Goal: Transaction & Acquisition: Obtain resource

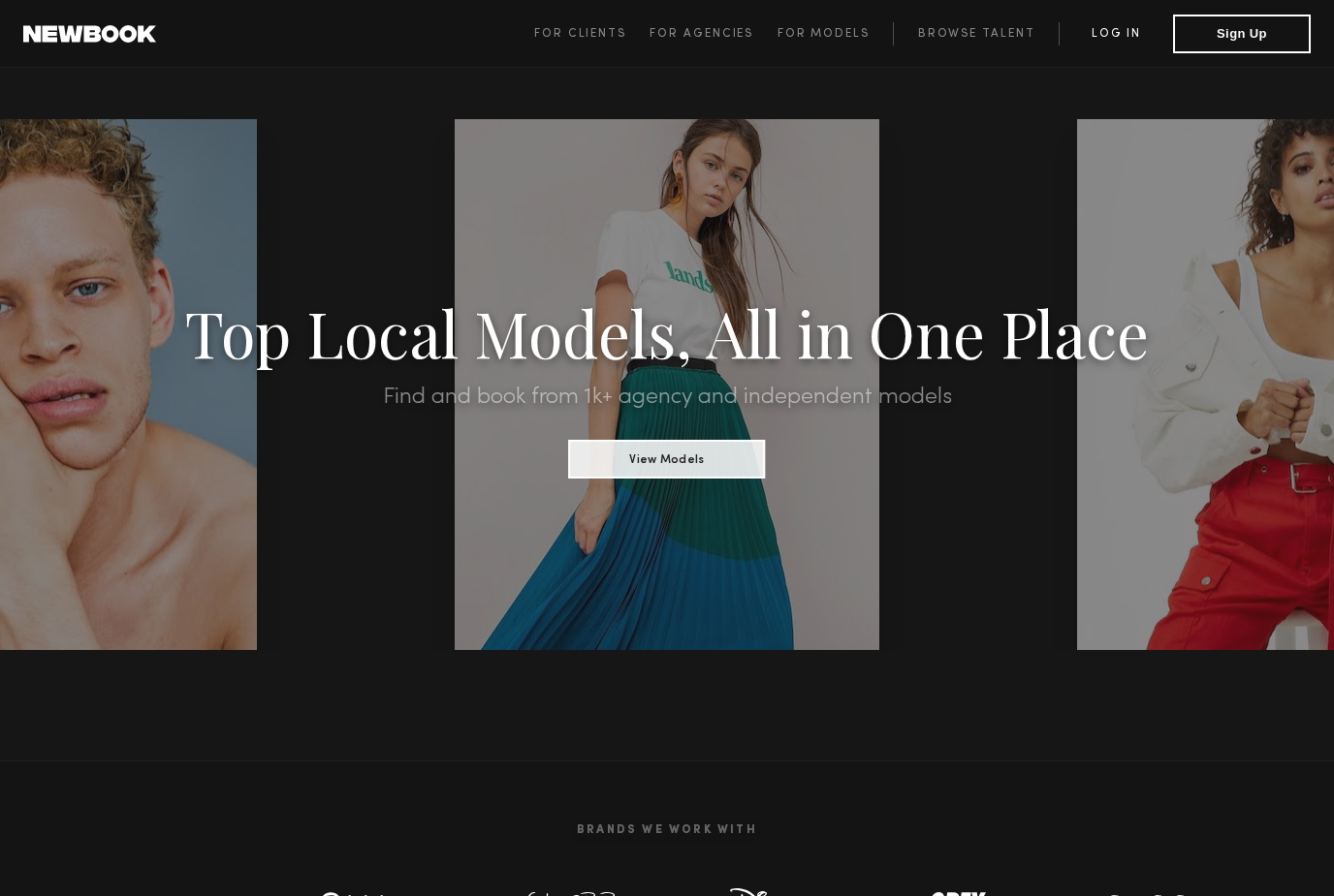
click at [1119, 31] on link "Log in" at bounding box center [1116, 35] width 115 height 24
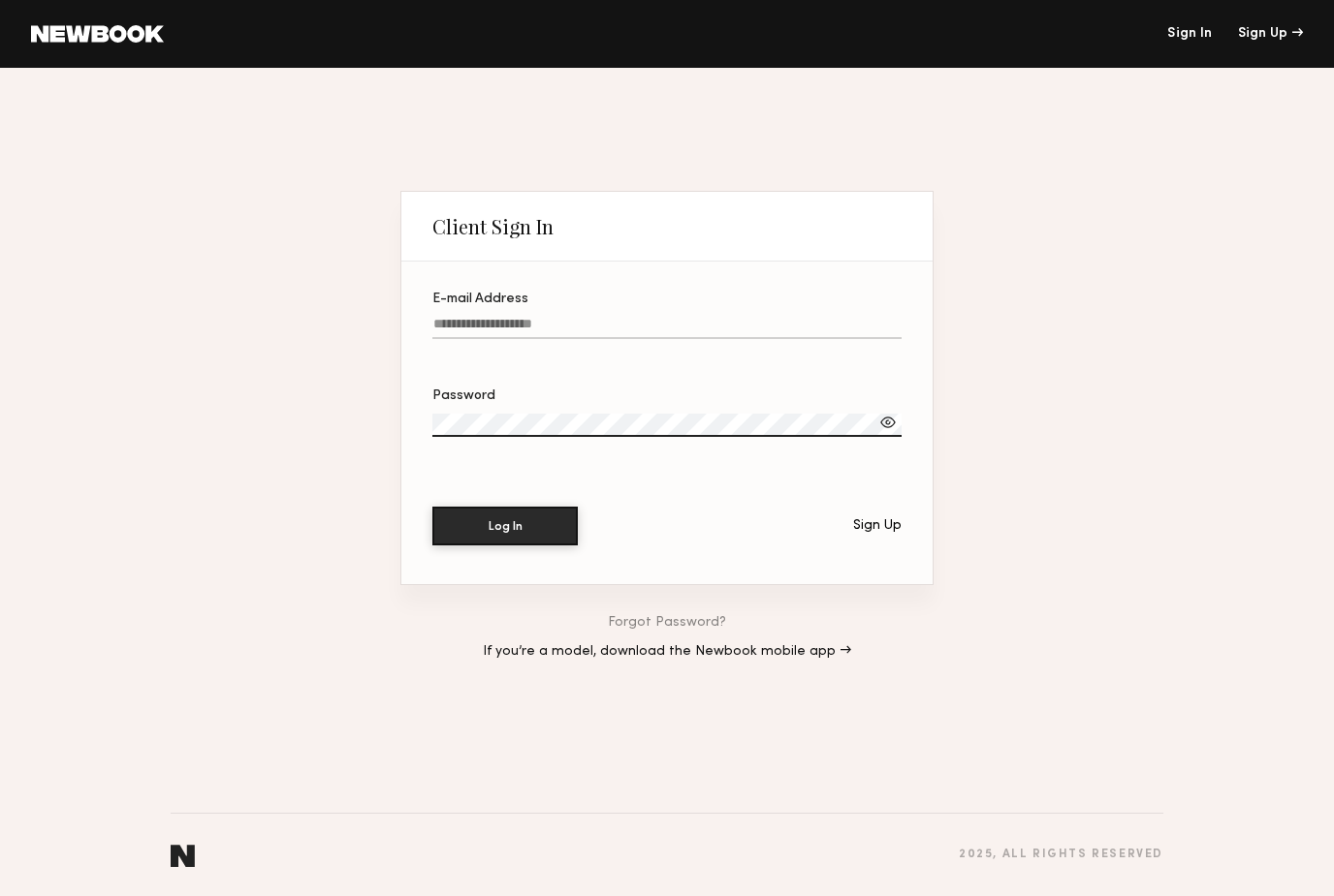
click at [753, 317] on input "E-mail Address" at bounding box center [666, 328] width 469 height 23
type input "**********"
click at [680, 410] on label "Password" at bounding box center [666, 423] width 469 height 67
click at [505, 529] on button "Log In" at bounding box center [504, 526] width 145 height 39
click at [889, 424] on div at bounding box center [888, 423] width 20 height 20
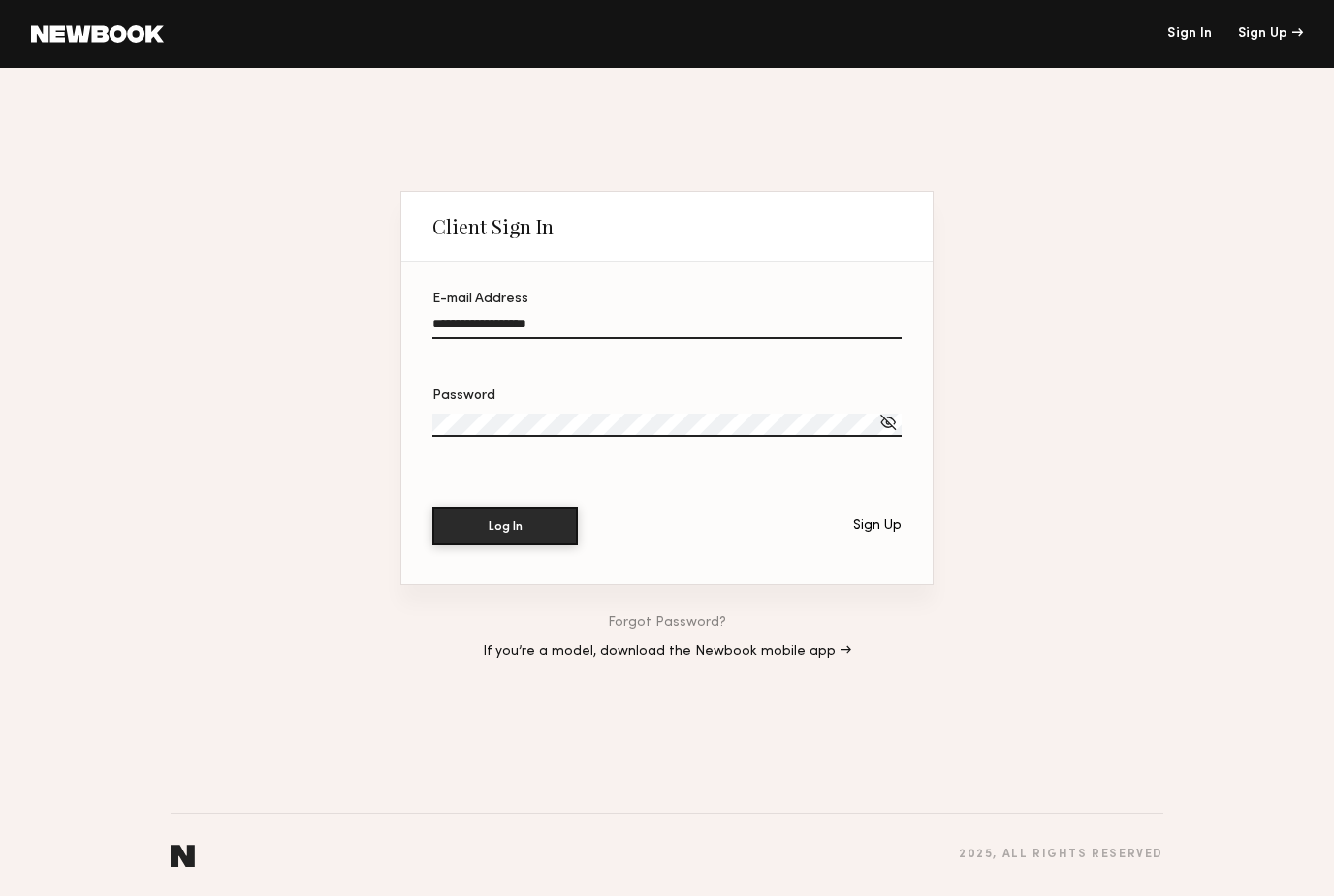
click at [695, 407] on label "Password" at bounding box center [666, 423] width 469 height 67
click at [505, 529] on button "Log In" at bounding box center [504, 526] width 145 height 39
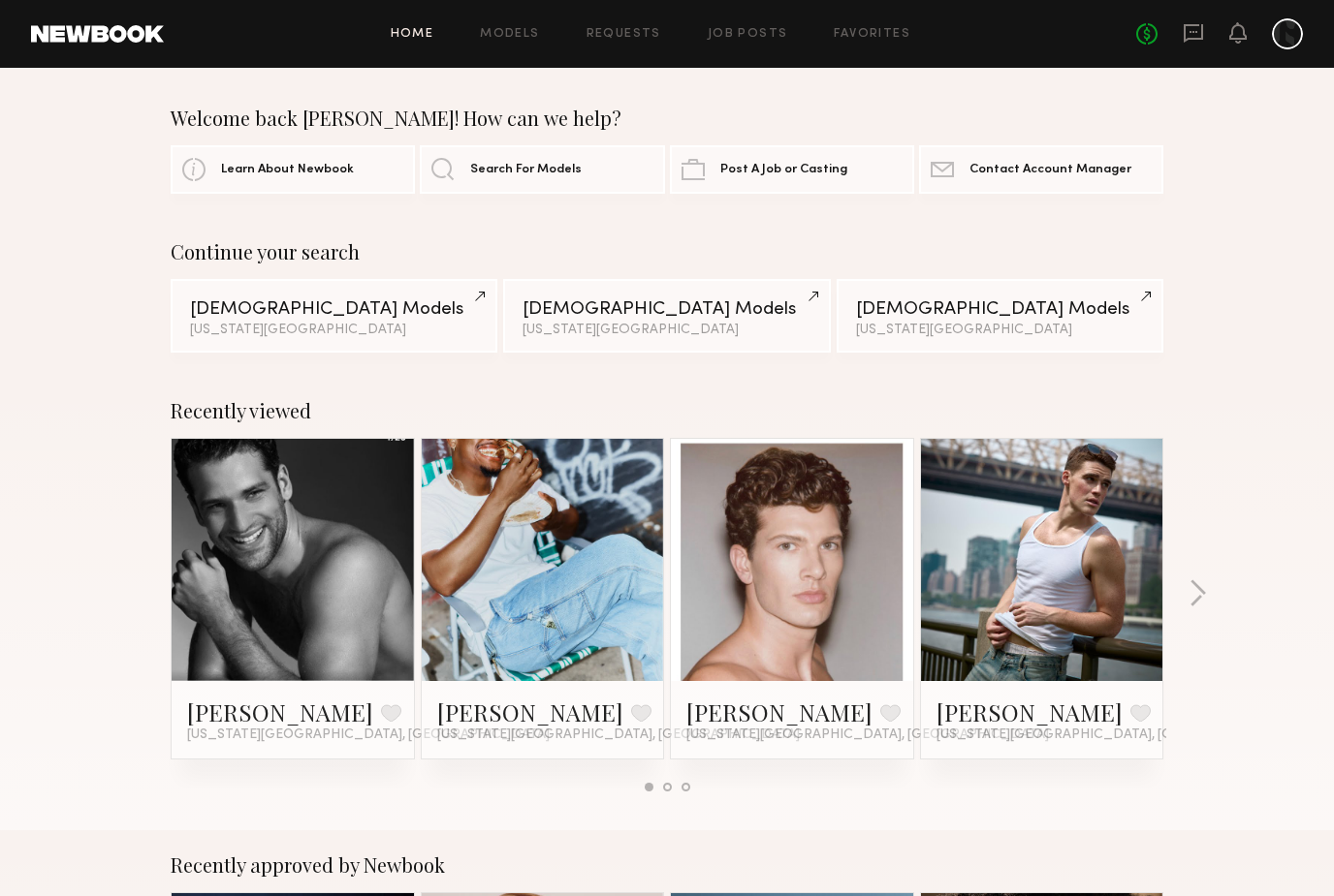
click at [514, 18] on header "Home Models Requests Job Posts Favorites Sign Out No fees up to $5,000" at bounding box center [667, 34] width 1334 height 68
click at [530, 33] on link "Models" at bounding box center [509, 34] width 59 height 13
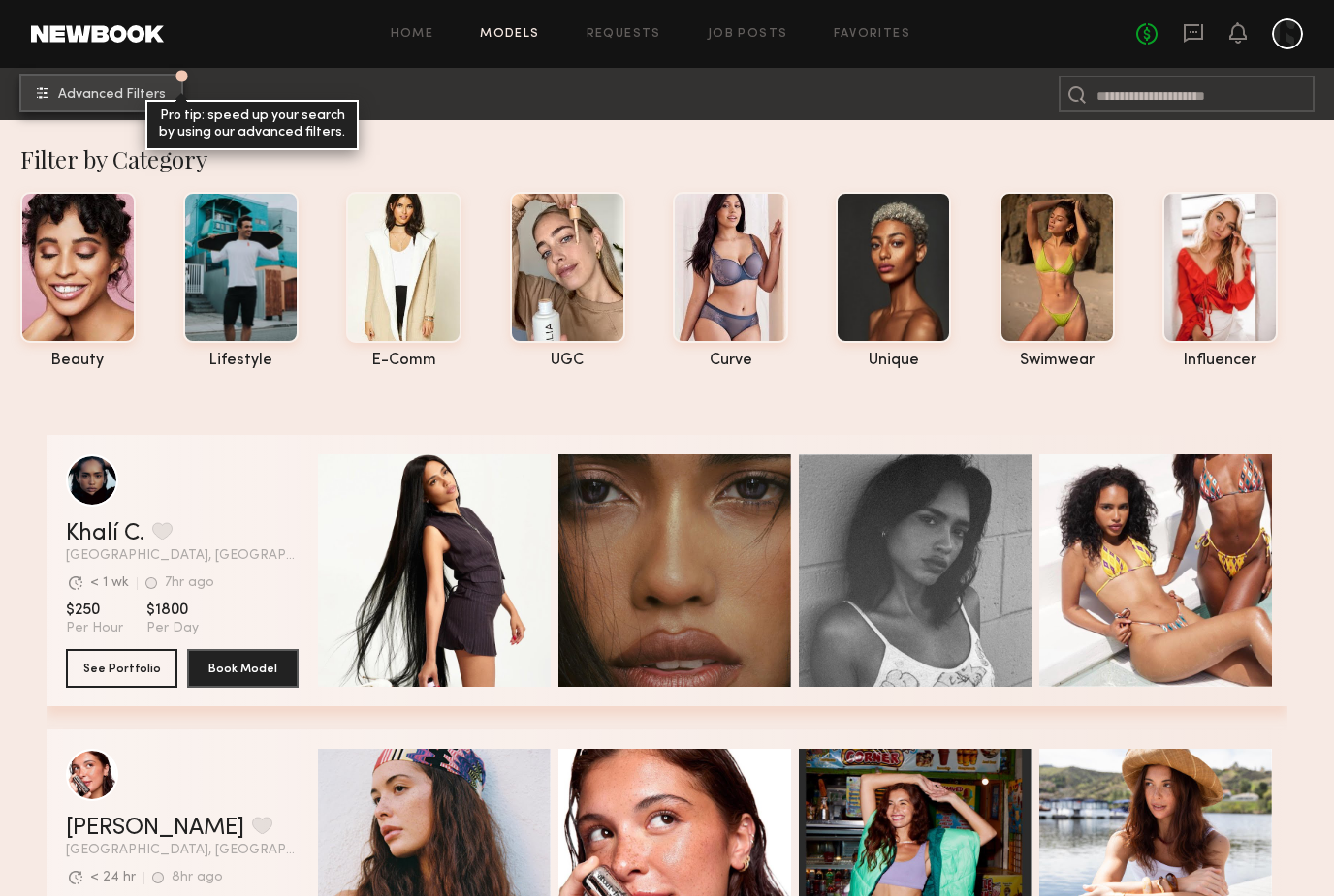
click at [92, 76] on button "Advanced Filters Pro tip: speed up your search by using our advanced filters." at bounding box center [102, 93] width 164 height 39
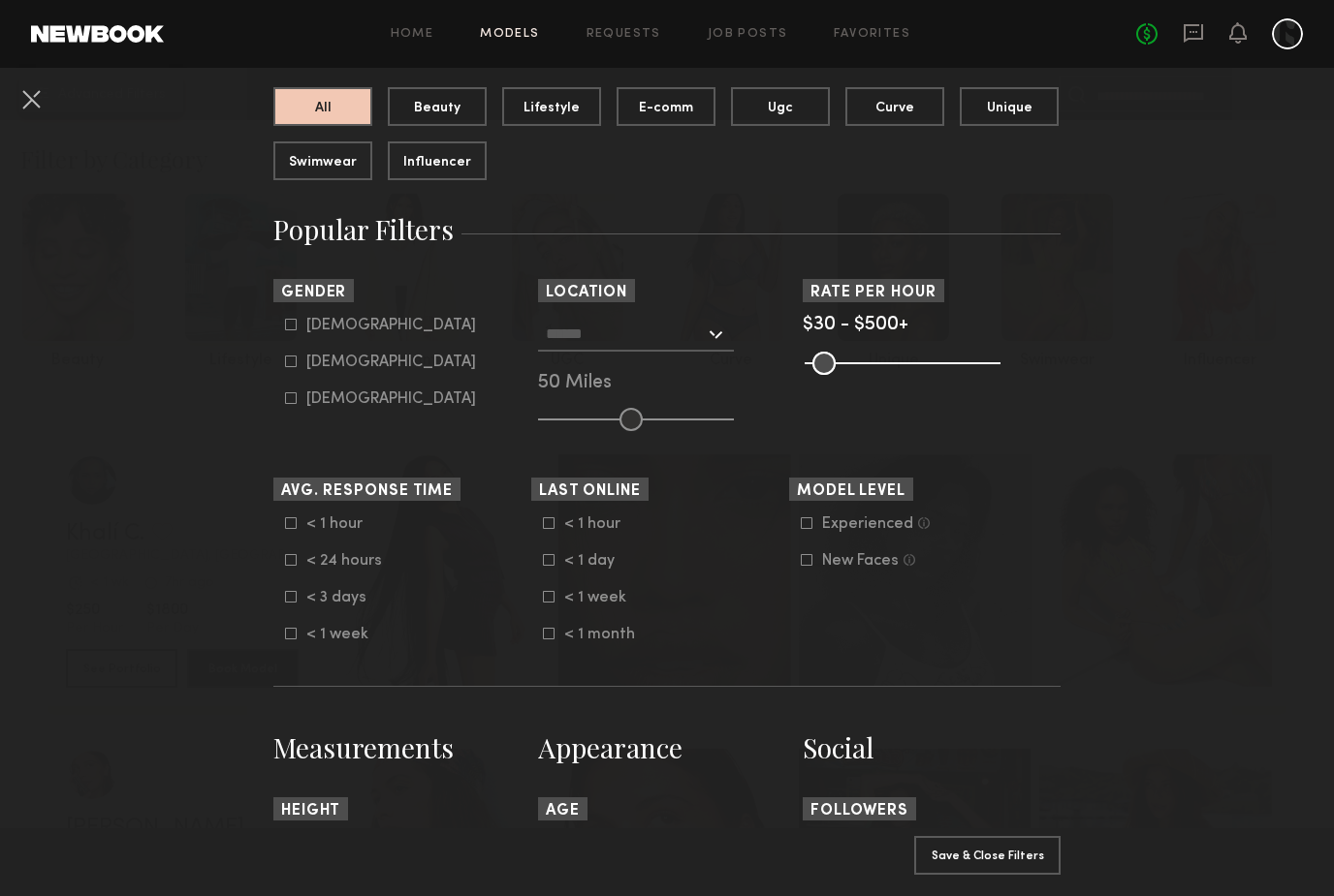
scroll to position [209, 0]
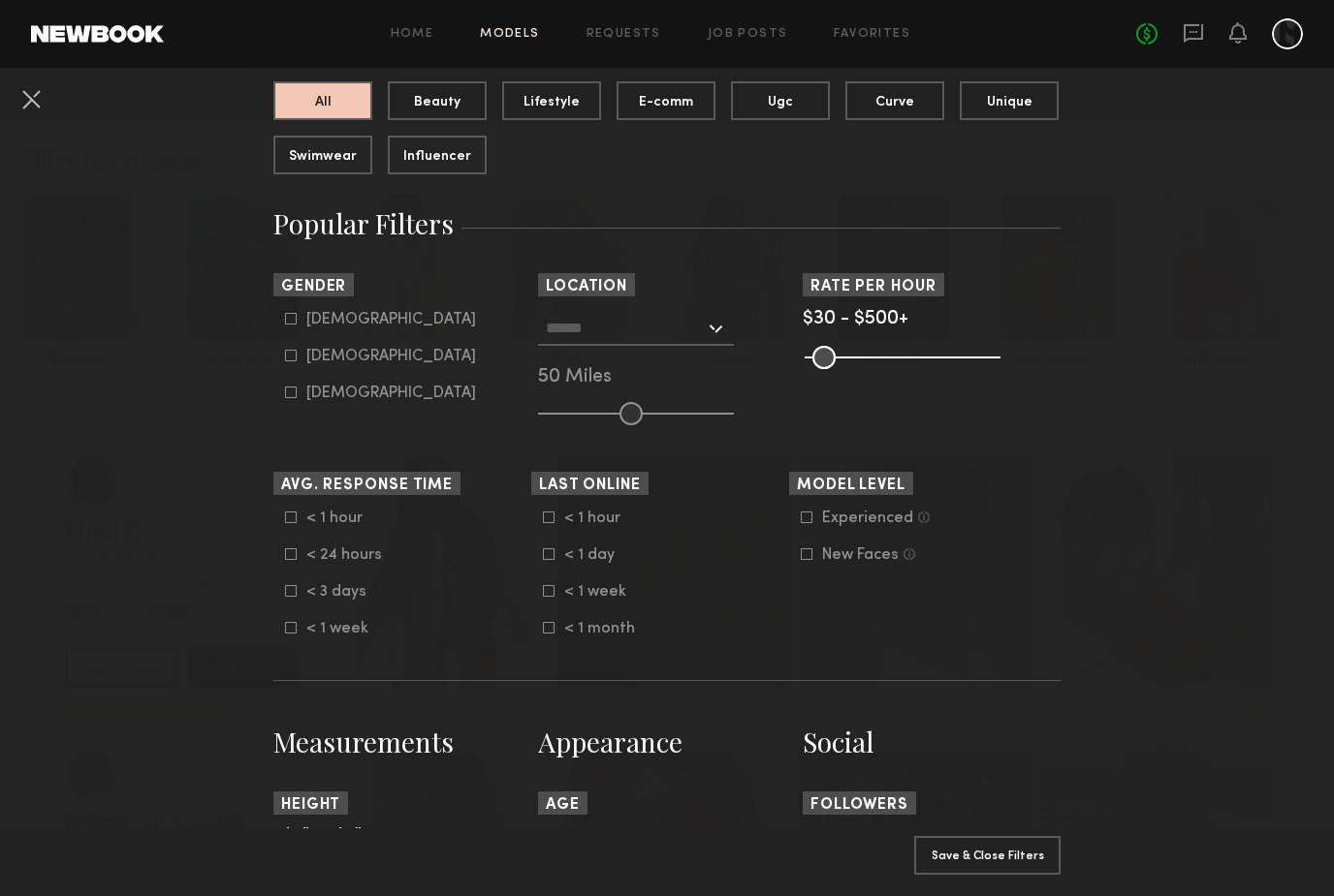
click at [293, 362] on icon at bounding box center [291, 356] width 12 height 12
type input "**"
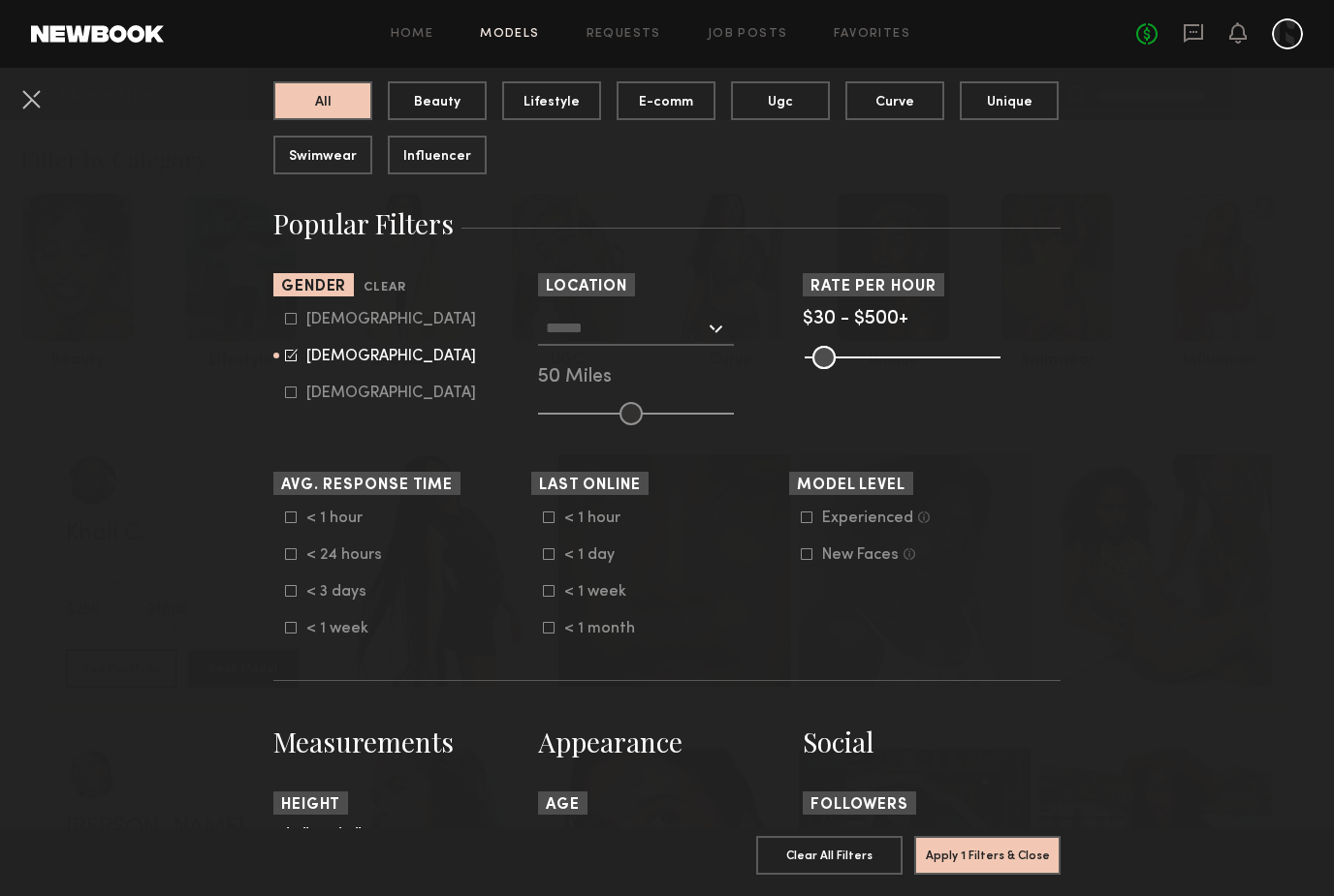
click at [657, 315] on input "text" at bounding box center [625, 327] width 159 height 33
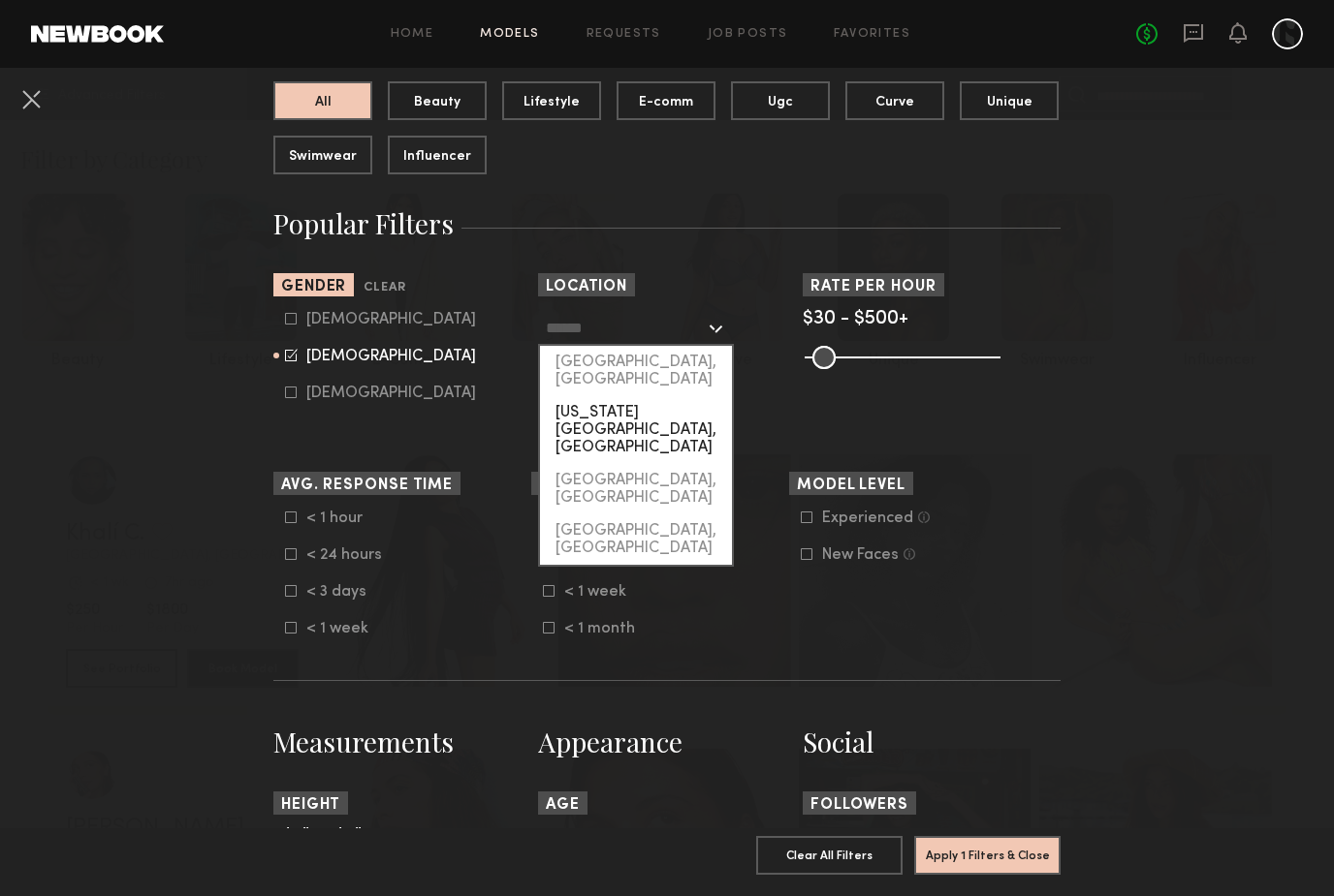
click at [681, 396] on div "[US_STATE][GEOGRAPHIC_DATA], [GEOGRAPHIC_DATA]" at bounding box center [635, 430] width 192 height 68
type input "**********"
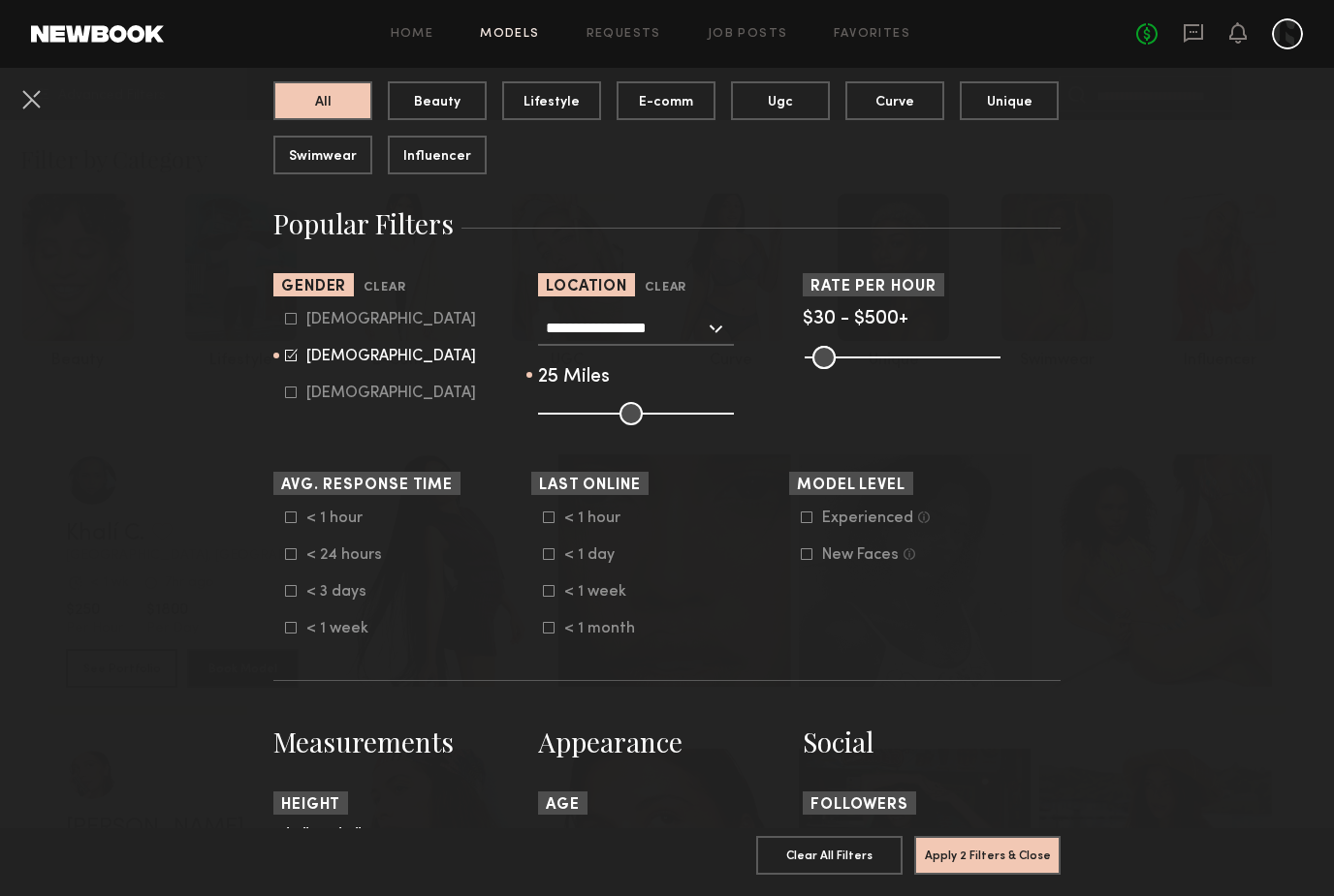
type input "**"
click at [558, 558] on label "< 1 day" at bounding box center [591, 554] width 97 height 12
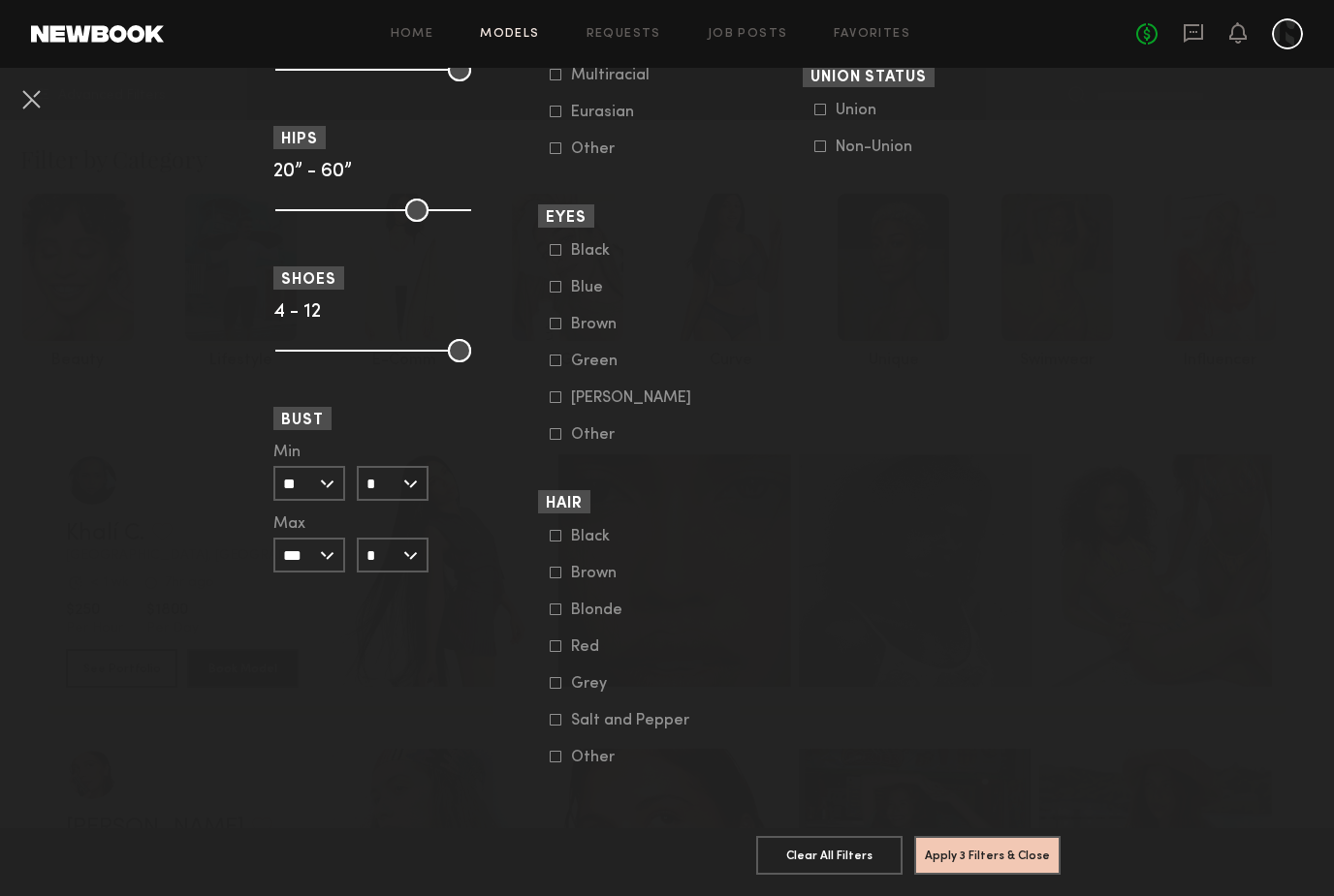
scroll to position [1344, 0]
click at [999, 858] on button "Apply 3 Filters & Close" at bounding box center [987, 854] width 146 height 39
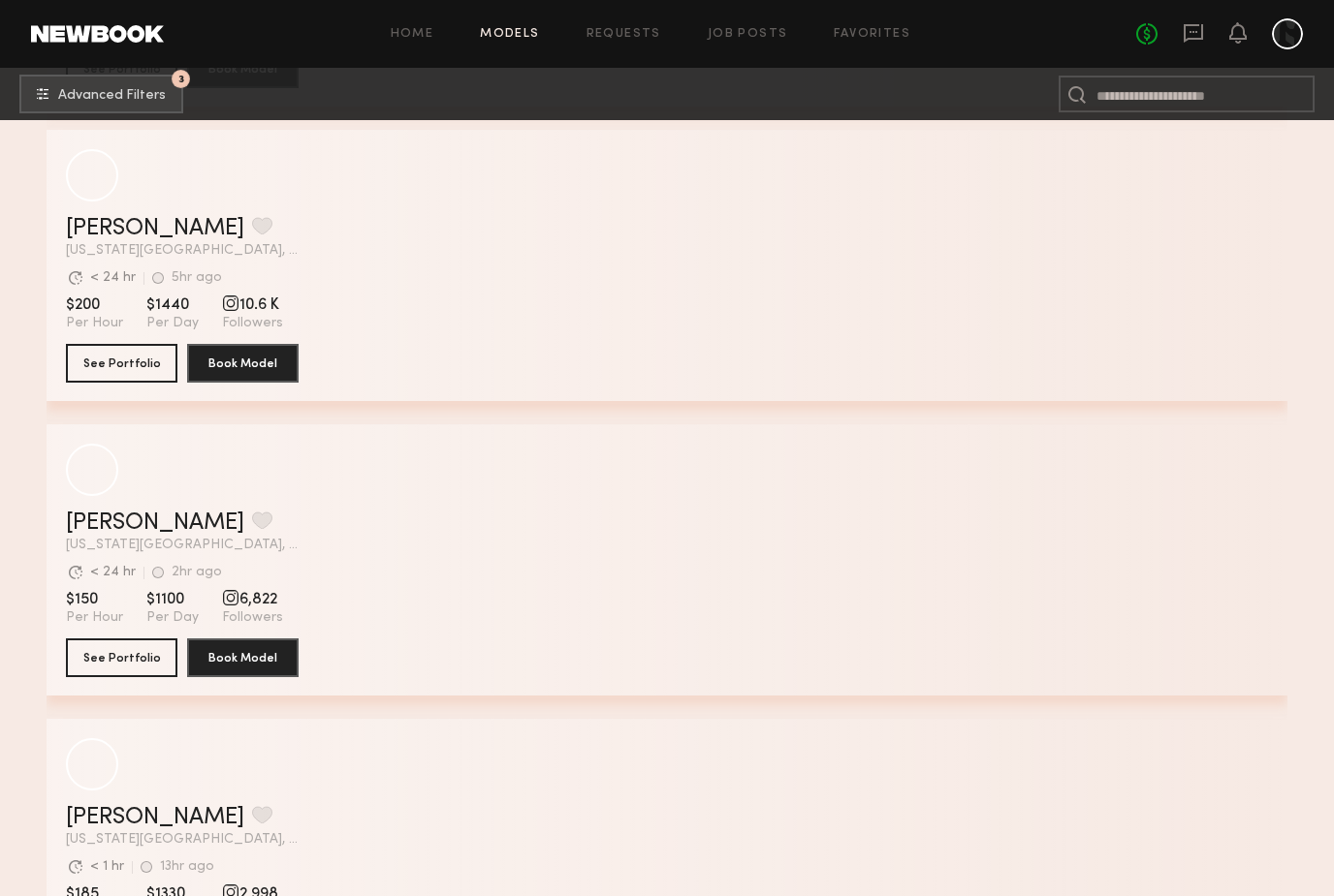
scroll to position [2086, 0]
